Goal: Transaction & Acquisition: Purchase product/service

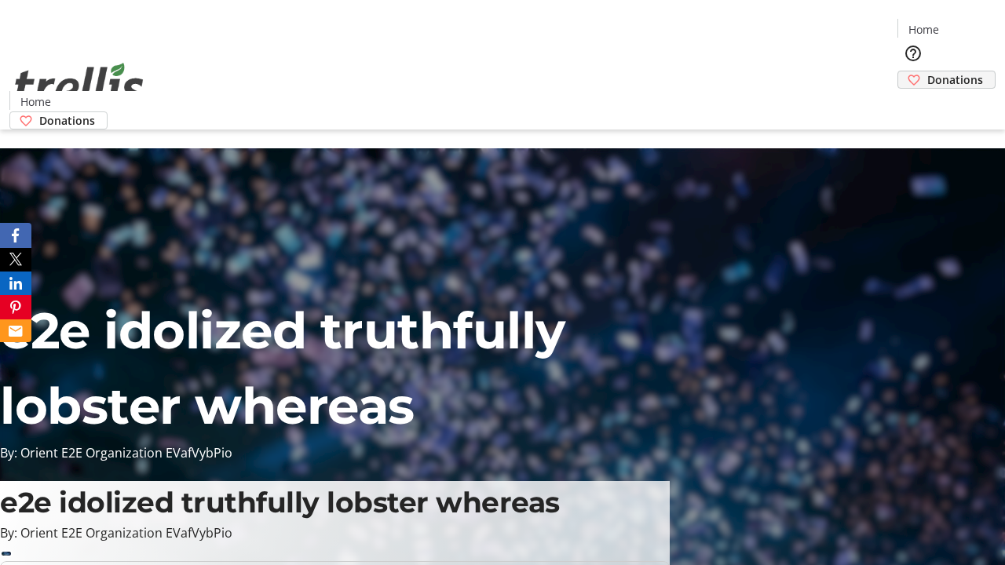
click at [927, 71] on span "Donations" at bounding box center [955, 79] width 56 height 16
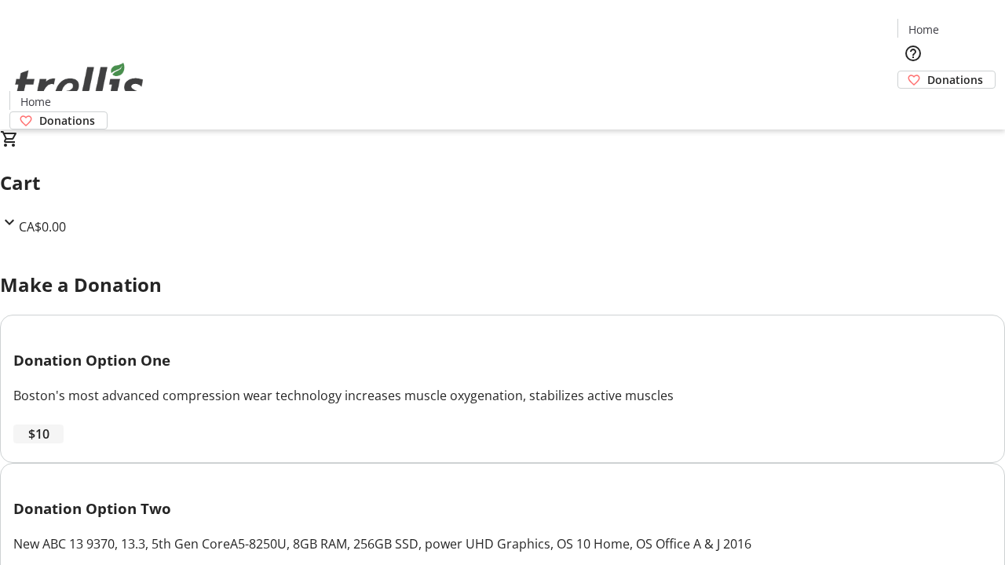
click at [49, 444] on span "$10" at bounding box center [38, 434] width 21 height 19
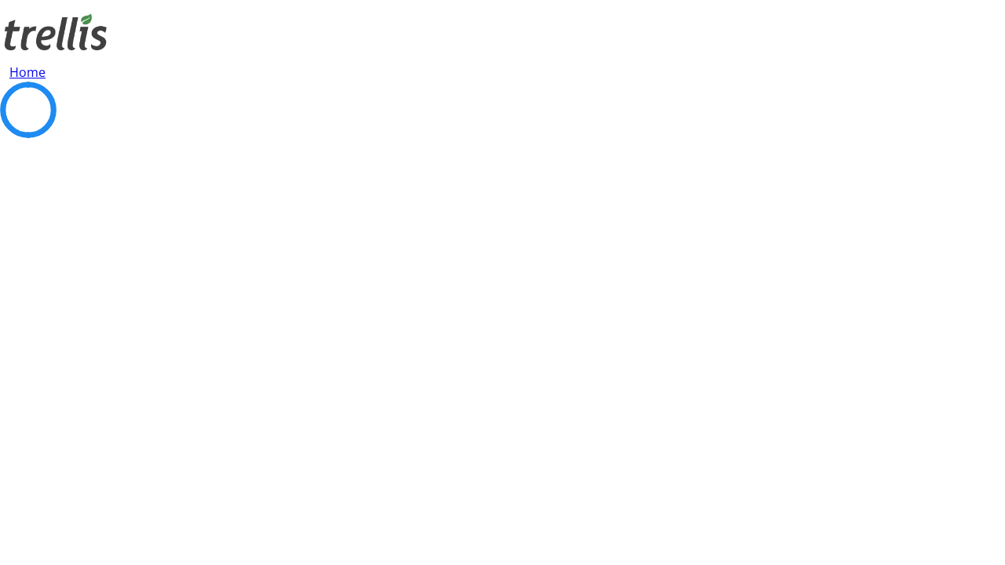
select select "CA"
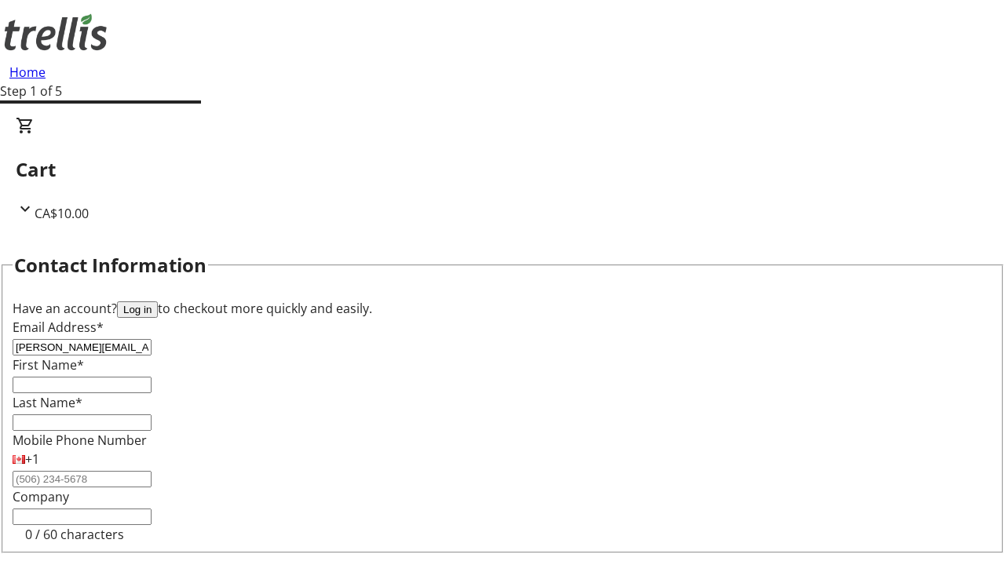
type input "[PERSON_NAME][EMAIL_ADDRESS][DOMAIN_NAME]"
type input "[PERSON_NAME]"
type input "[STREET_ADDRESS][PERSON_NAME]"
type input "Kelowna"
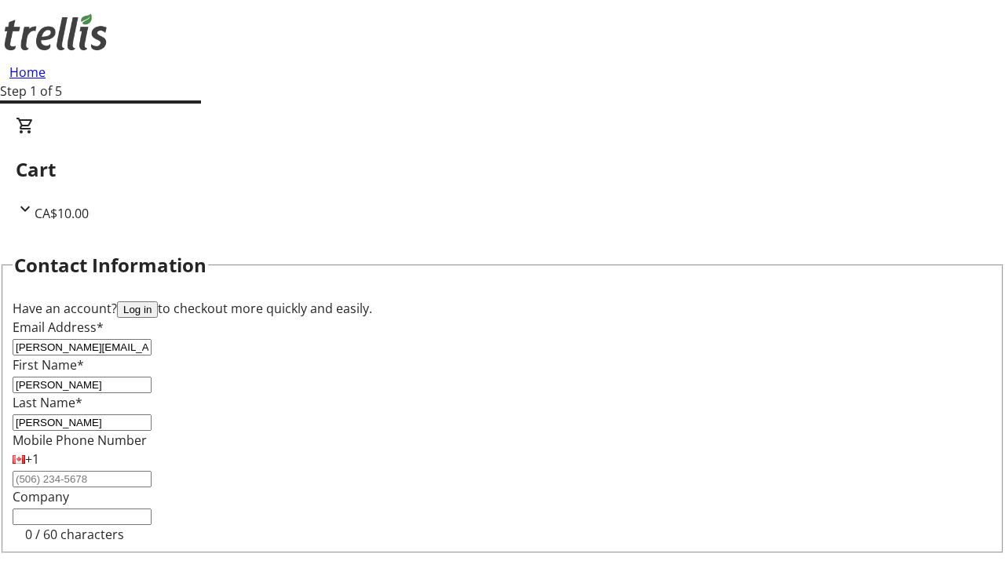
select select "BC"
type input "Kelowna"
type input "V1Y 0C2"
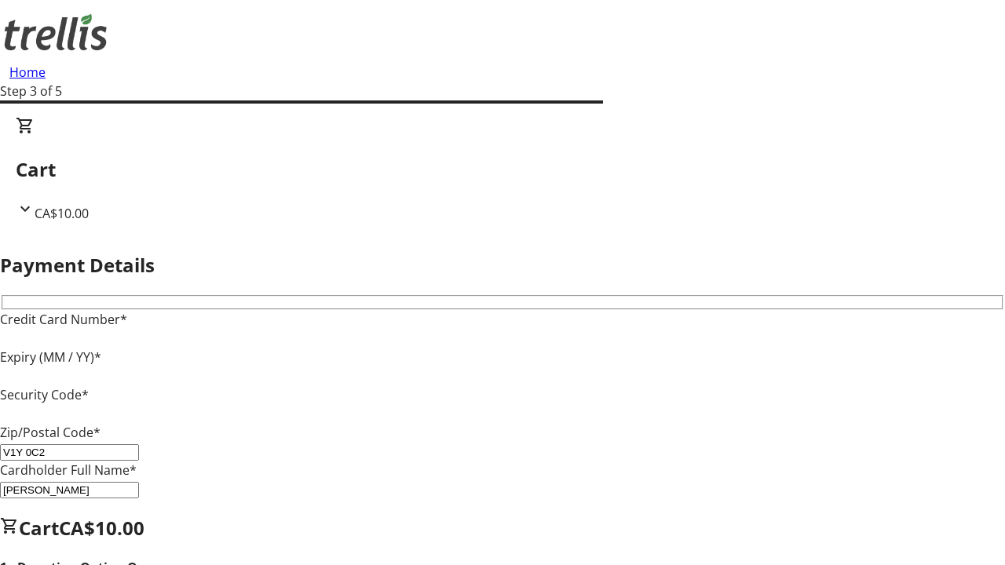
type input "V1Y 0C2"
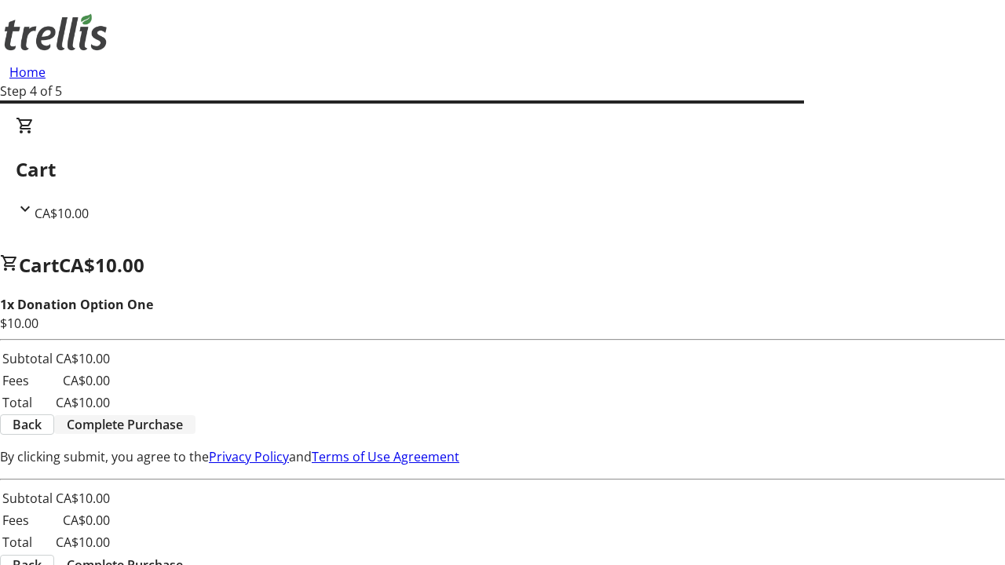
click at [183, 415] on span "Complete Purchase" at bounding box center [125, 424] width 116 height 19
